Goal: Leave review/rating: Share an evaluation or opinion about a product, service, or content

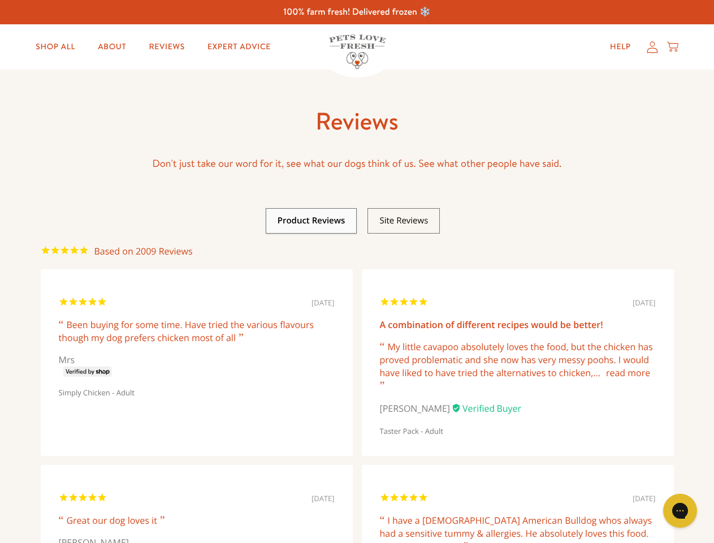
click at [311, 220] on link at bounding box center [312, 220] width 68 height 11
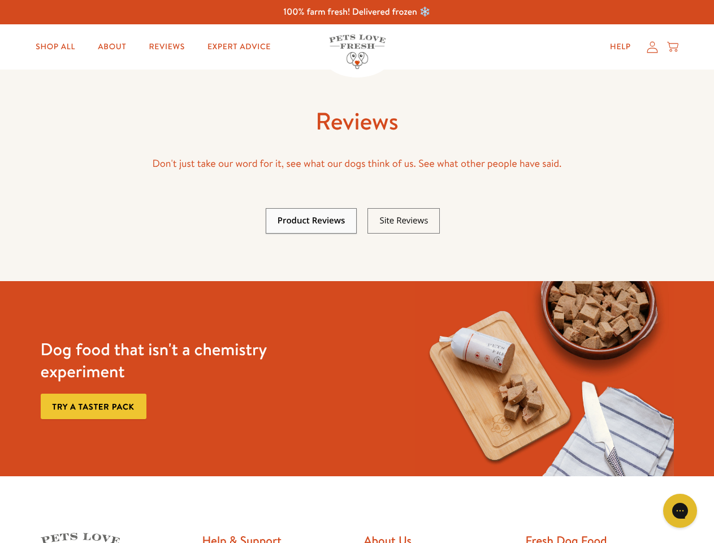
click at [404, 220] on link at bounding box center [403, 220] width 49 height 11
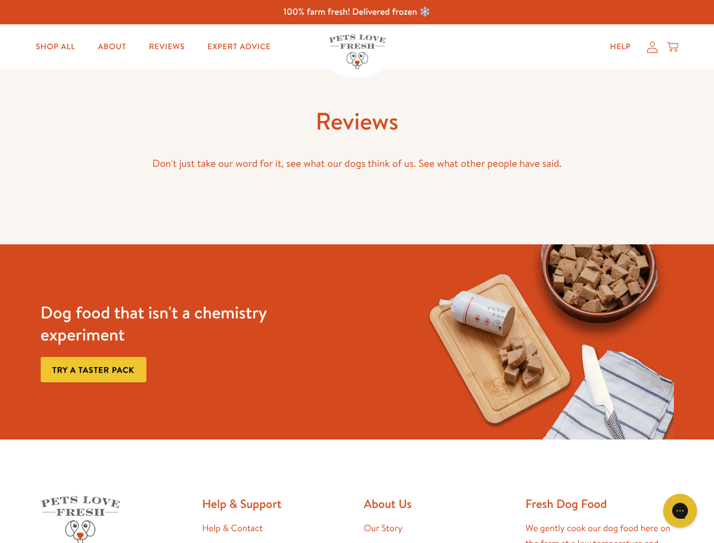
click at [518, 366] on img at bounding box center [544, 341] width 258 height 195
click at [680, 510] on icon "Gorgias live chat" at bounding box center [679, 510] width 11 height 11
